Goal: Find specific page/section: Find specific page/section

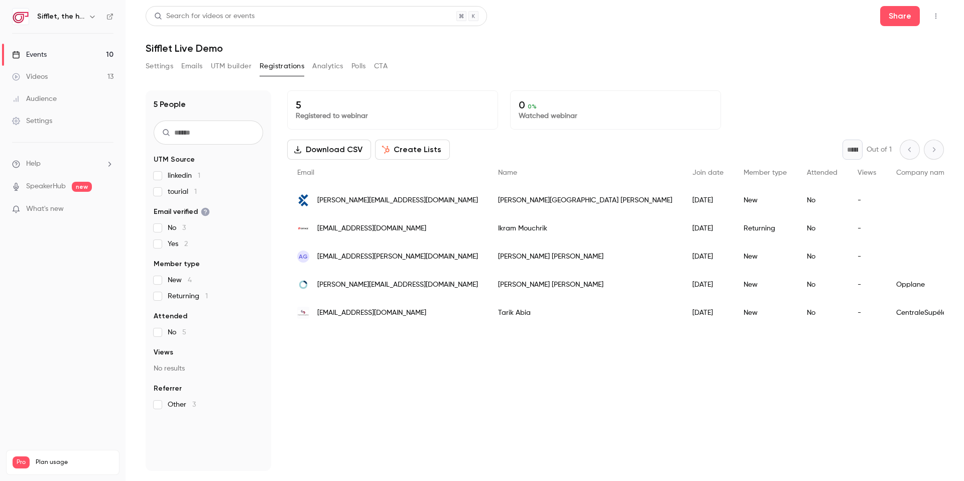
click at [84, 58] on link "Events 10" at bounding box center [63, 55] width 126 height 22
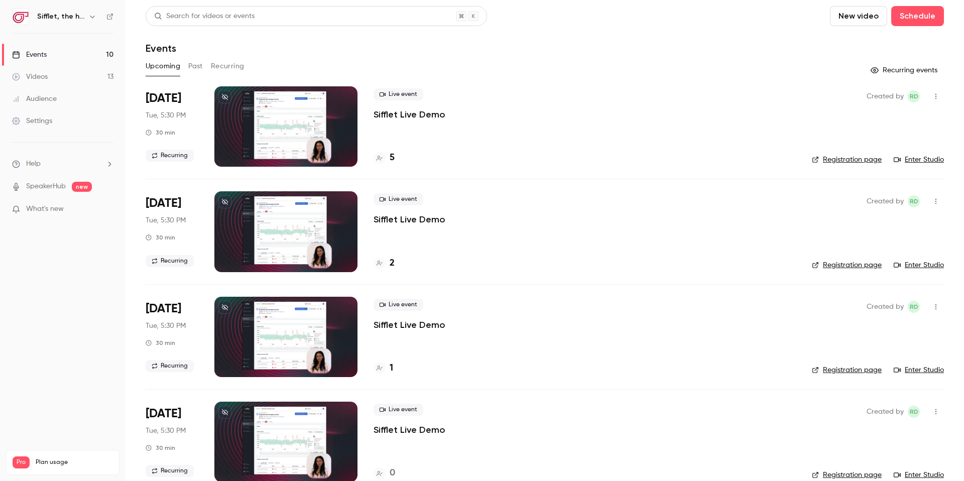
click at [195, 65] on button "Past" at bounding box center [195, 66] width 15 height 16
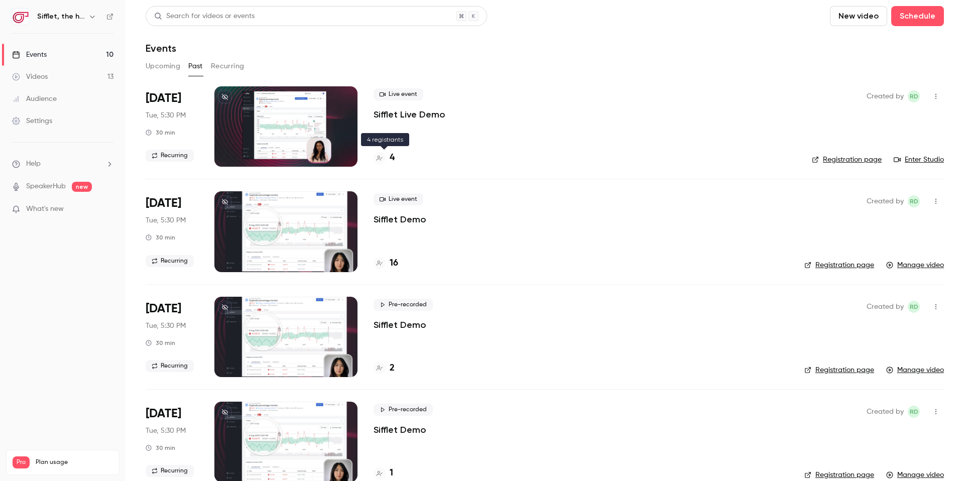
click at [391, 156] on h4 "4" at bounding box center [392, 158] width 5 height 14
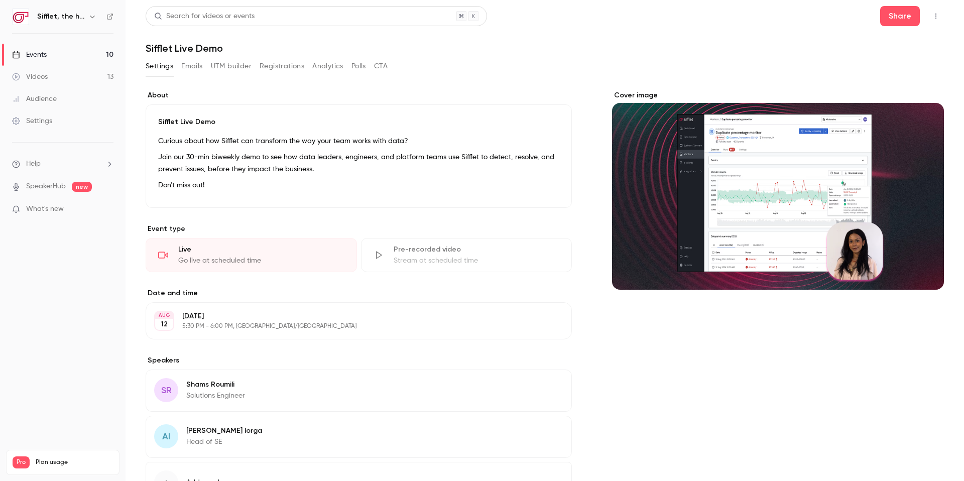
click at [225, 69] on button "UTM builder" at bounding box center [231, 66] width 41 height 16
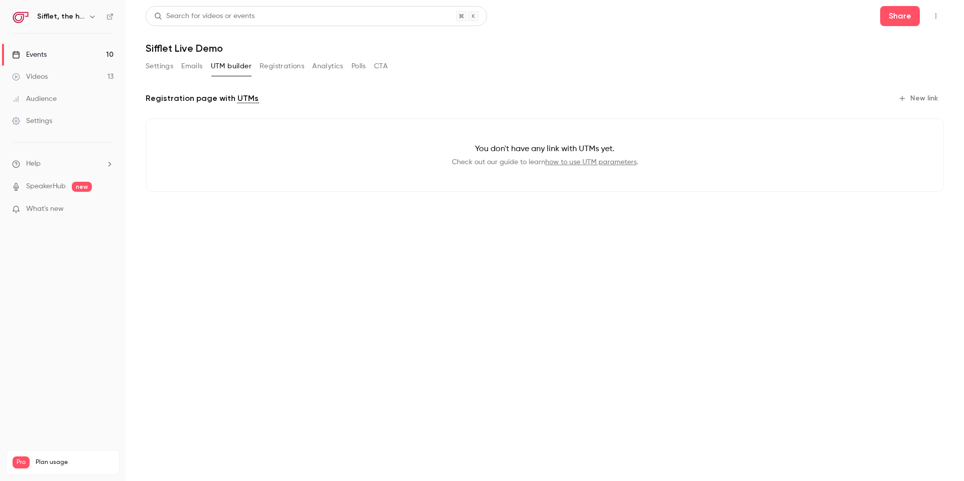
click at [212, 69] on button "UTM builder" at bounding box center [231, 66] width 41 height 16
click at [197, 66] on button "Emails" at bounding box center [191, 66] width 21 height 16
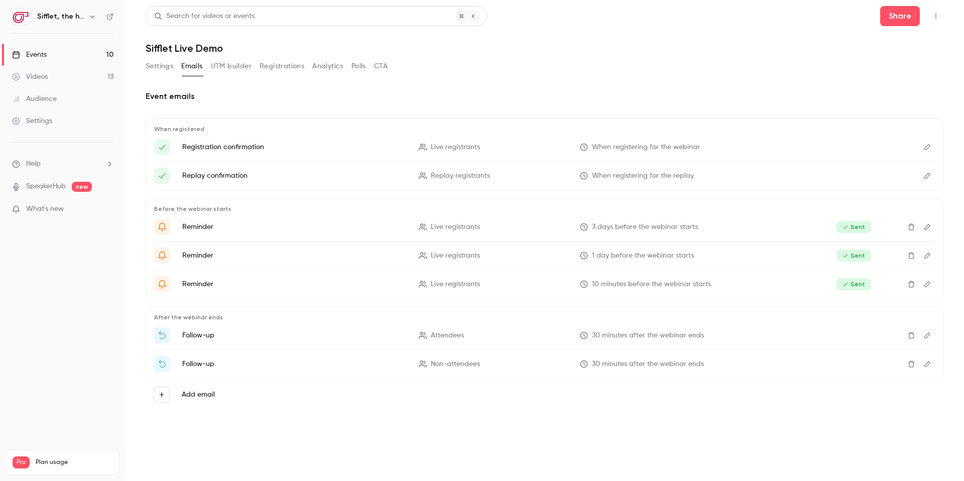
click at [229, 64] on button "UTM builder" at bounding box center [231, 66] width 41 height 16
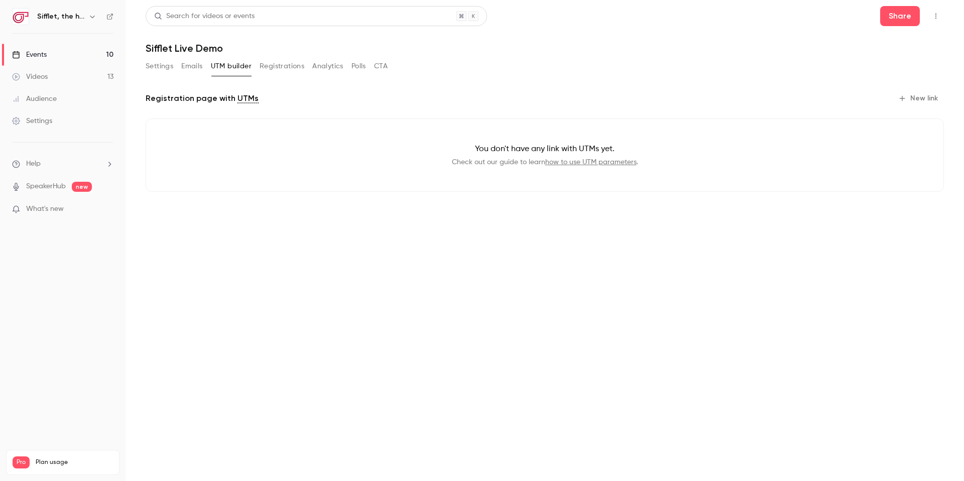
click at [287, 64] on button "Registrations" at bounding box center [282, 66] width 45 height 16
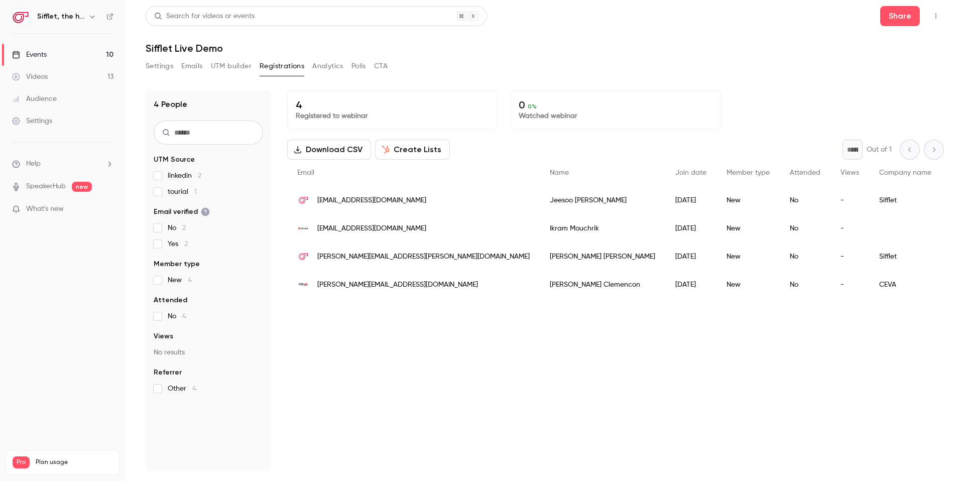
click at [90, 47] on link "Events 10" at bounding box center [63, 55] width 126 height 22
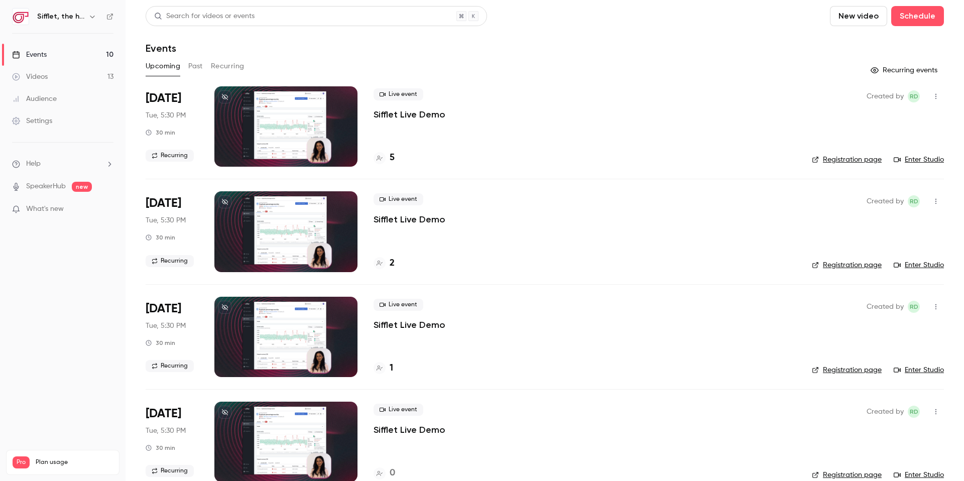
click at [191, 68] on button "Past" at bounding box center [195, 66] width 15 height 16
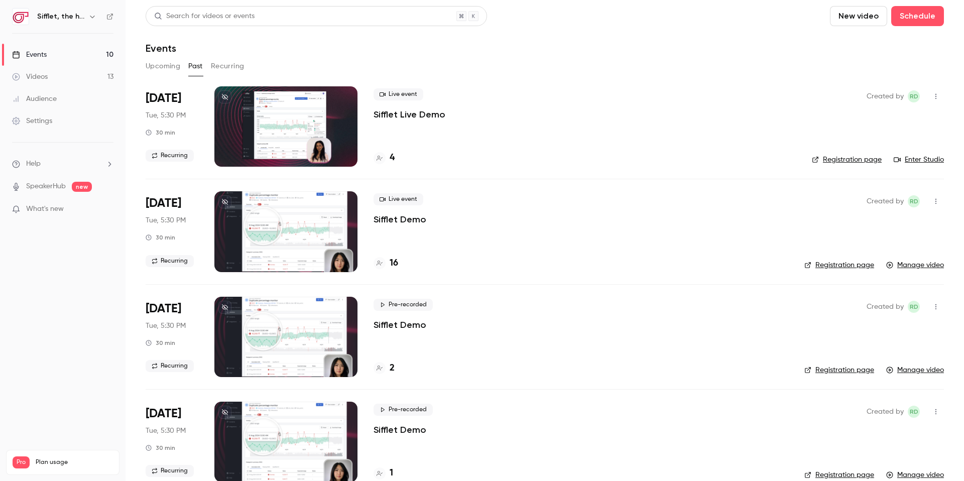
click at [931, 262] on link "Manage video" at bounding box center [915, 265] width 58 height 10
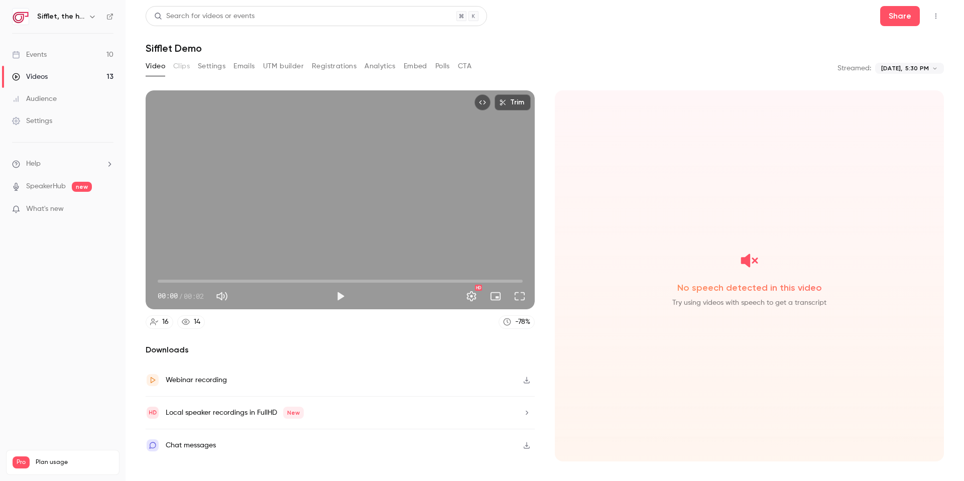
click at [76, 46] on link "Events 10" at bounding box center [63, 55] width 126 height 22
